Goal: Task Accomplishment & Management: Manage account settings

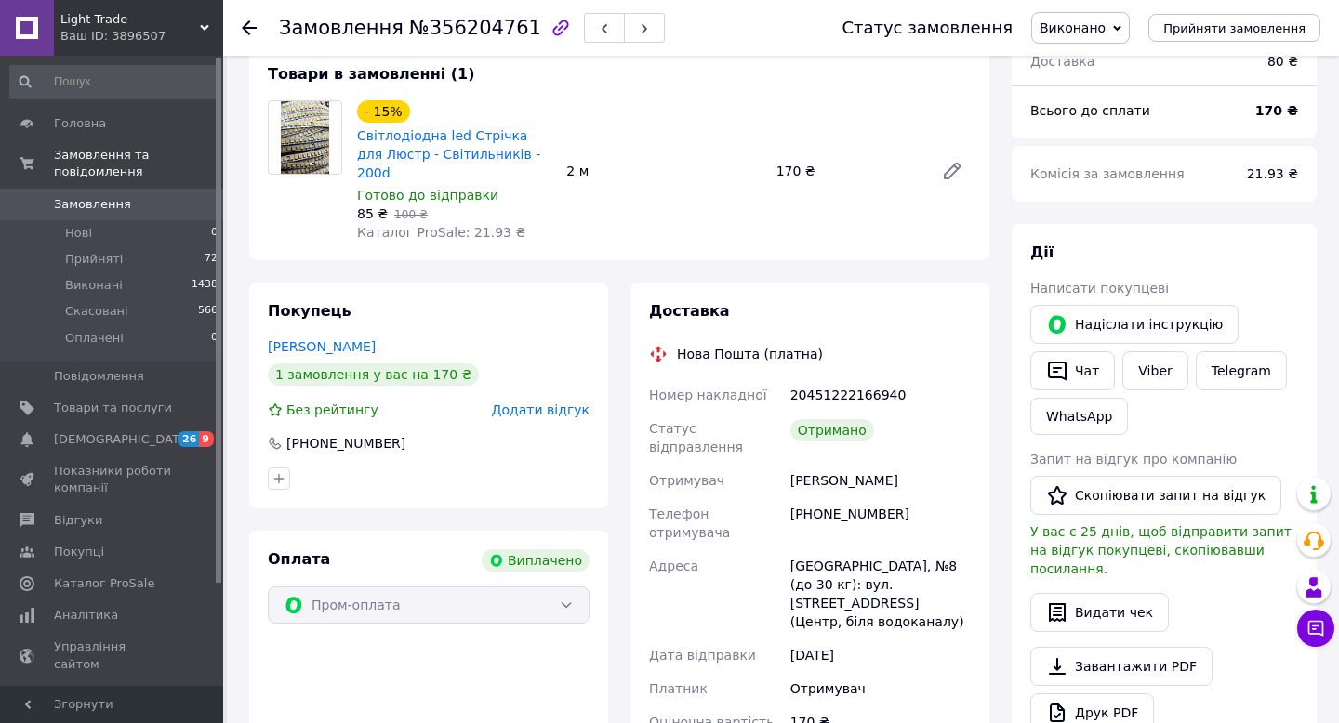
scroll to position [113, 0]
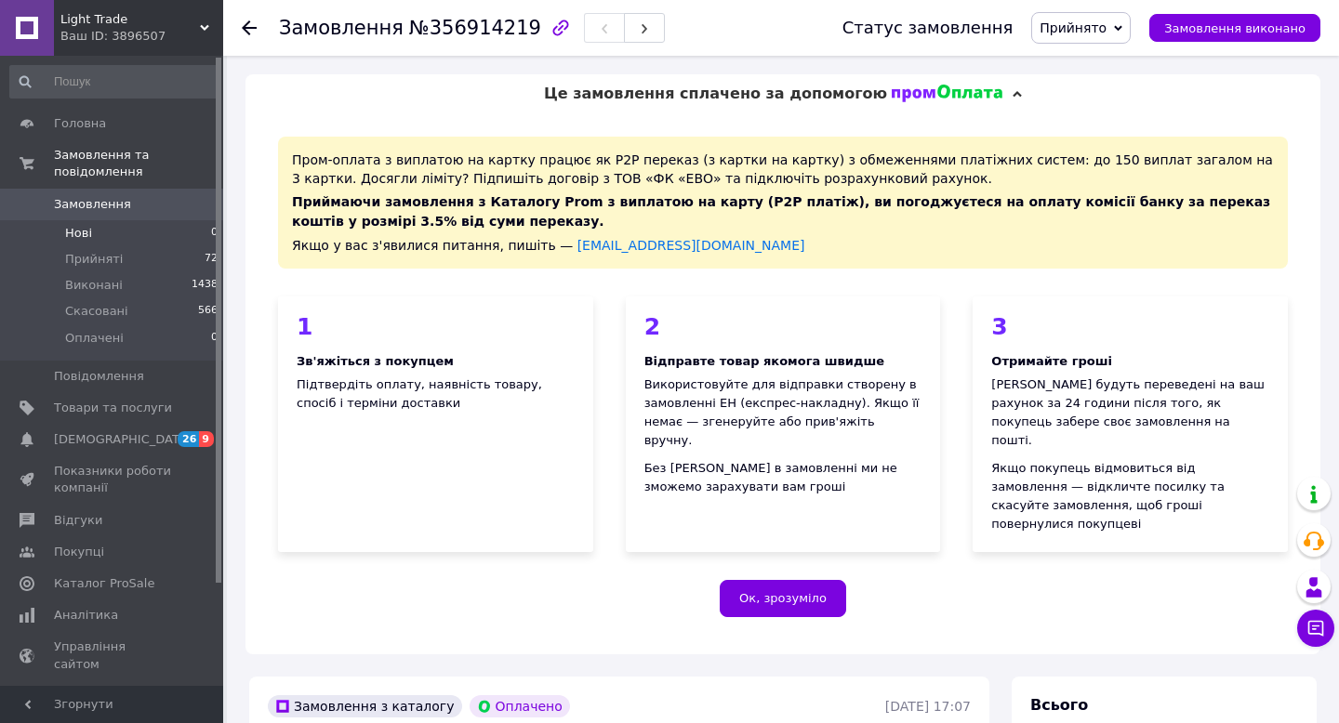
scroll to position [886, 0]
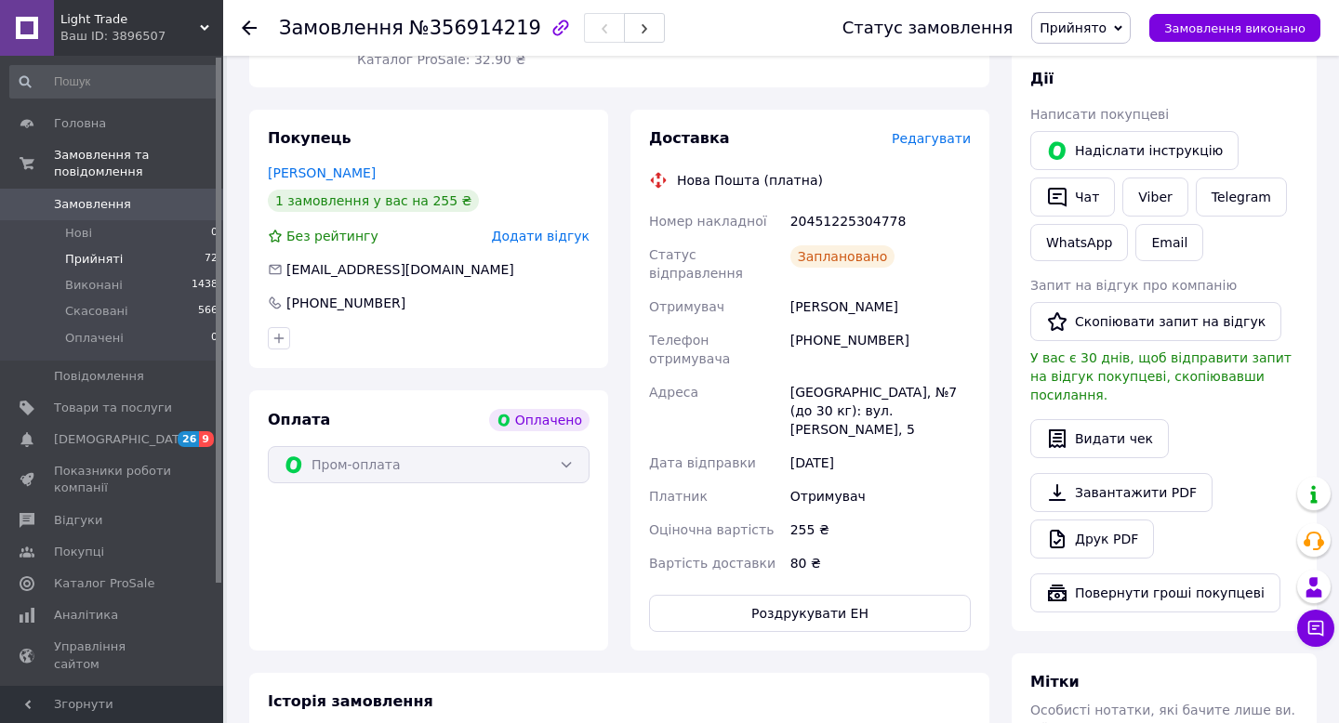
click at [117, 259] on span "Прийняті" at bounding box center [94, 259] width 58 height 17
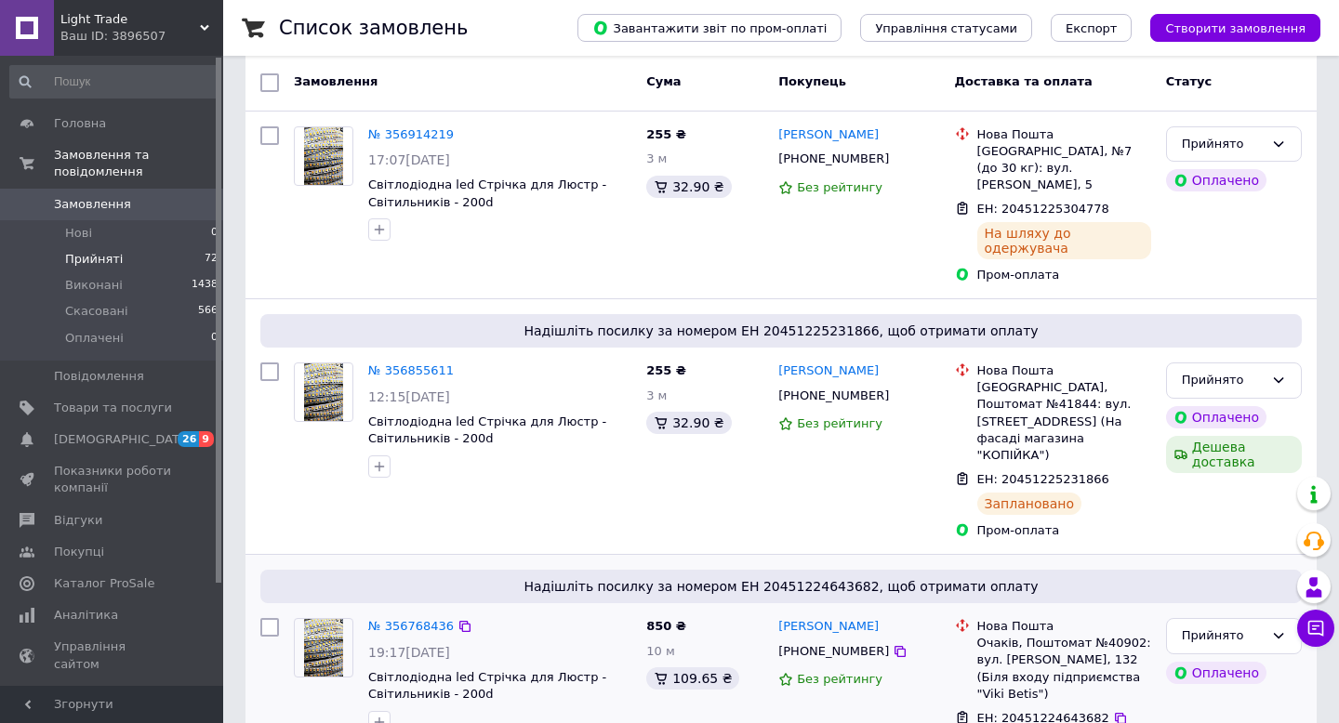
scroll to position [257, 0]
